Goal: Information Seeking & Learning: Find specific fact

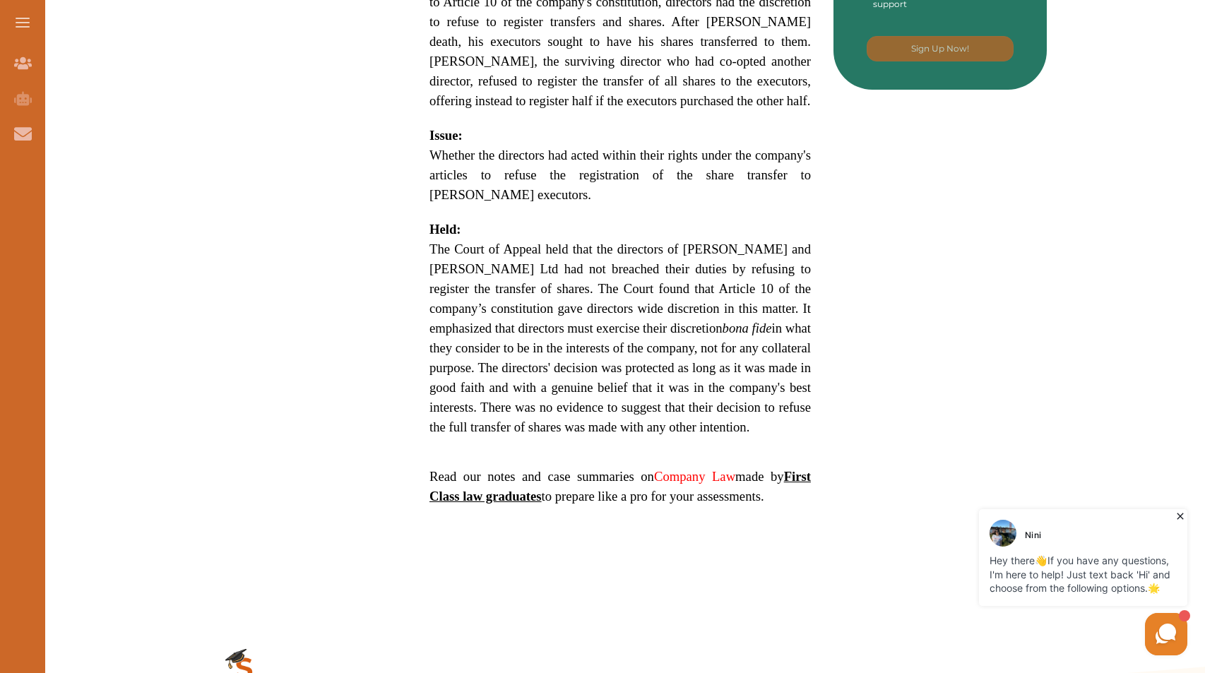
scroll to position [880, 0]
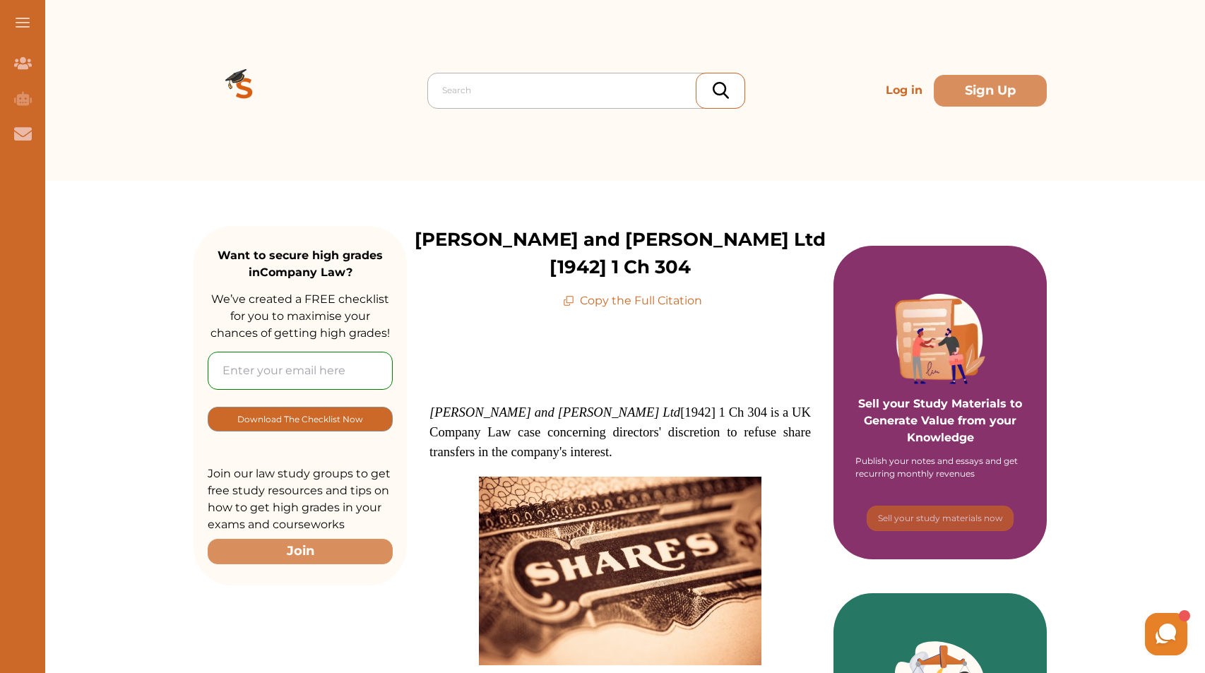
click at [584, 85] on div at bounding box center [589, 90] width 295 height 20
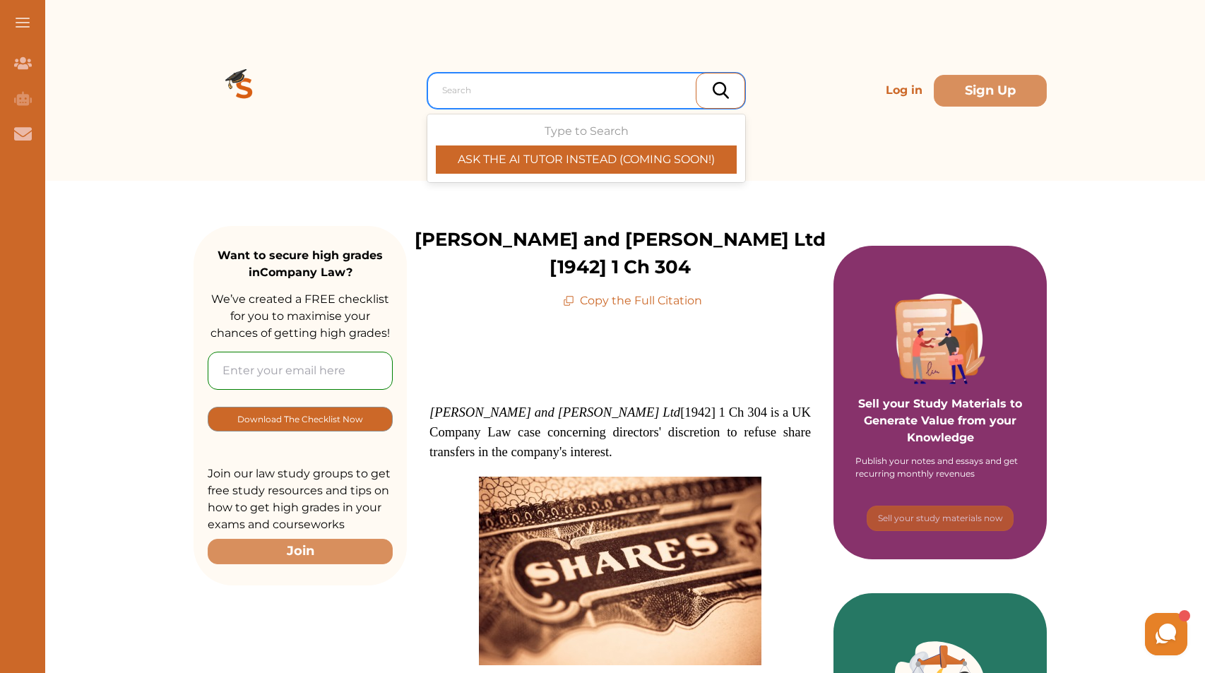
paste input "[PERSON_NAME] Nominees Ltd v [GEOGRAPHIC_DATA]"
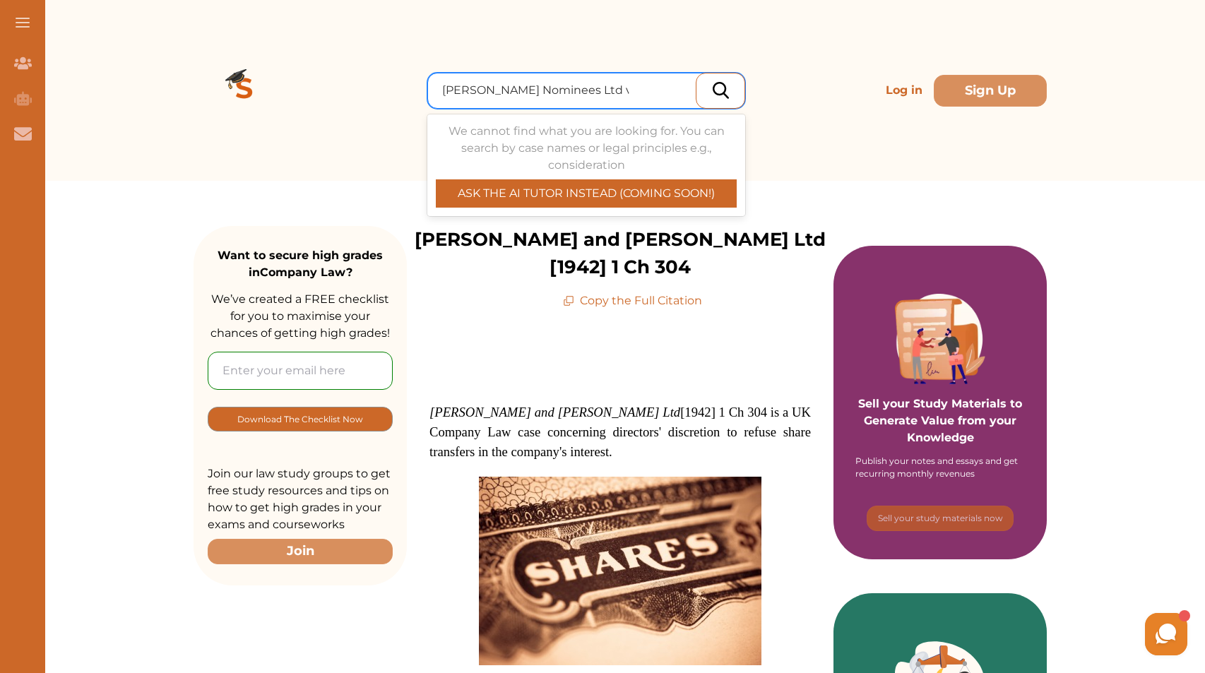
type input "[PERSON_NAME] Nominees Ltd v [GEOGRAPHIC_DATA]"
